Goal: Task Accomplishment & Management: Complete application form

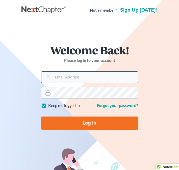
click at [81, 76] on input "Email Address" at bounding box center [95, 77] width 85 height 11
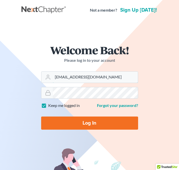
type input "[EMAIL_ADDRESS][DOMAIN_NAME]"
click at [41, 117] on input "Log In" at bounding box center [89, 123] width 97 height 13
type input "Thinking..."
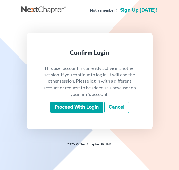
click at [88, 106] on input "Proceed with login" at bounding box center [77, 108] width 53 height 12
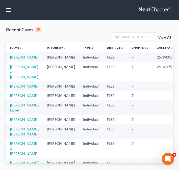
click at [71, 38] on div "Recent Cases 15 View All" at bounding box center [89, 35] width 167 height 16
click at [139, 37] on input "search" at bounding box center [138, 36] width 35 height 7
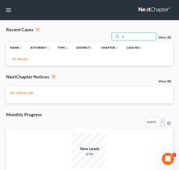
type input "t"
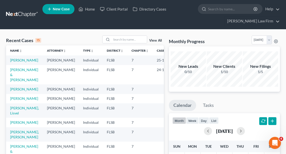
click at [66, 9] on span "New Case" at bounding box center [61, 9] width 17 height 4
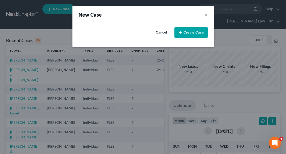
select select "17"
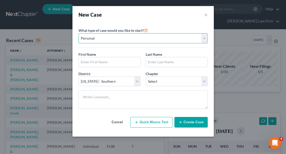
click at [123, 38] on select "Personal Business" at bounding box center [143, 38] width 129 height 10
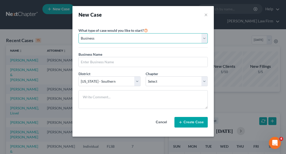
click at [110, 36] on select "Personal Business" at bounding box center [143, 38] width 129 height 10
select select "0"
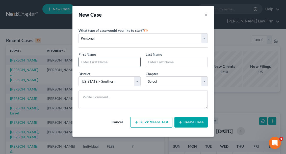
click at [113, 63] on input "text" at bounding box center [110, 62] width 62 height 10
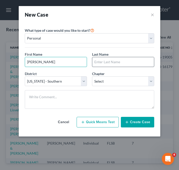
type input "Eulalia"
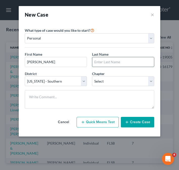
click at [132, 62] on input "text" at bounding box center [123, 62] width 62 height 10
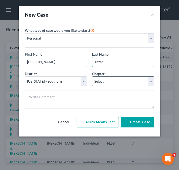
type input "Tiffer"
click at [139, 84] on select "Select 7 11 12 13" at bounding box center [123, 82] width 62 height 10
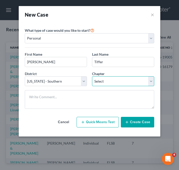
select select "0"
click at [130, 123] on button "Create Case" at bounding box center [137, 122] width 33 height 11
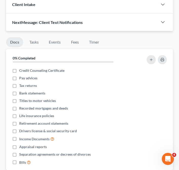
scroll to position [169, 0]
